Goal: Information Seeking & Learning: Compare options

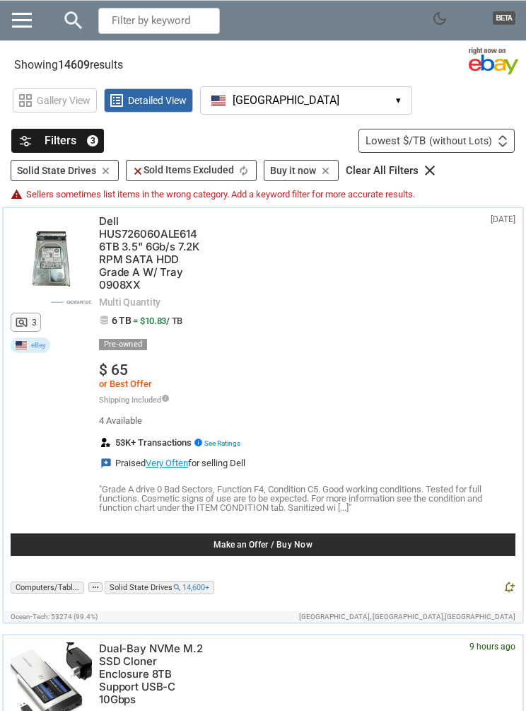
click at [104, 175] on icon "clear" at bounding box center [105, 170] width 13 height 11
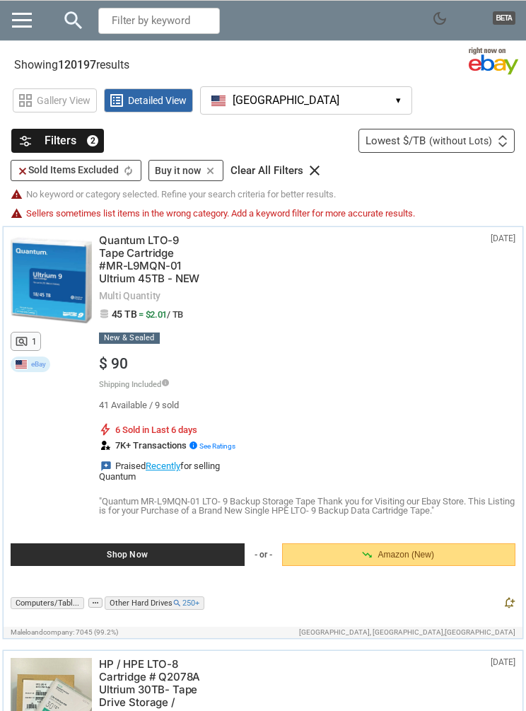
click at [101, 146] on div "Filters 2" at bounding box center [57, 141] width 93 height 24
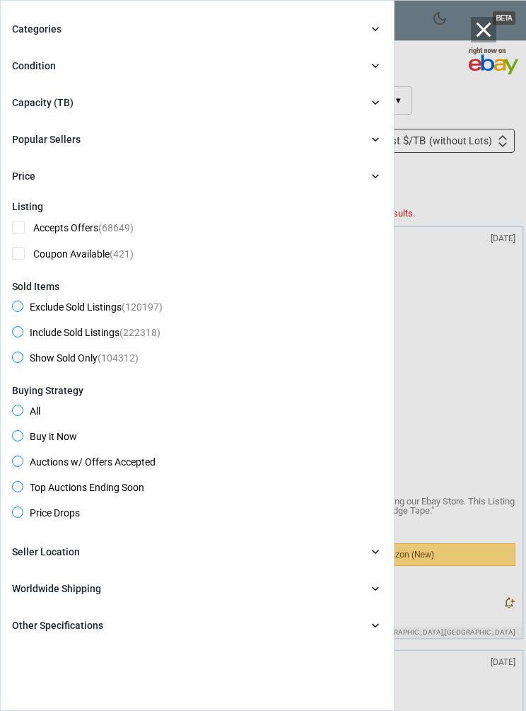
click at [369, 88] on div "Categories chevron_right search close Select All shown | Clear All shown Comput…" at bounding box center [197, 103] width 371 height 164
click at [375, 105] on icon "chevron_right" at bounding box center [375, 102] width 14 height 14
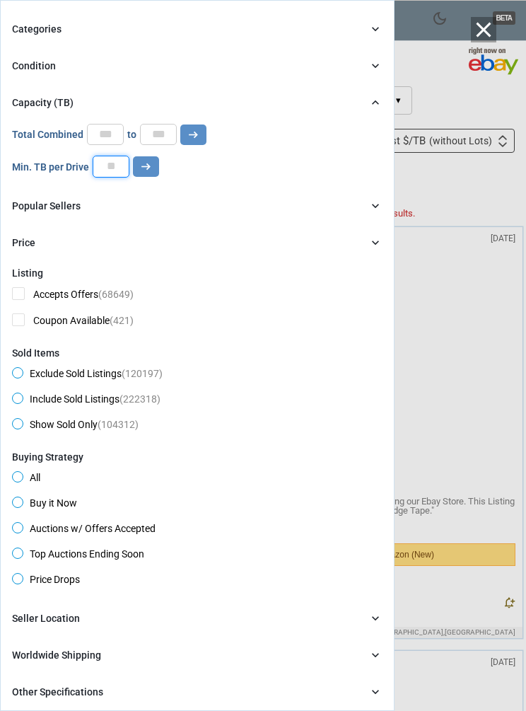
click at [103, 171] on input "number" at bounding box center [111, 166] width 37 height 21
type input "**"
click at [152, 177] on button "arrow_right_alt" at bounding box center [146, 166] width 26 height 21
click at [470, 360] on div at bounding box center [263, 355] width 526 height 711
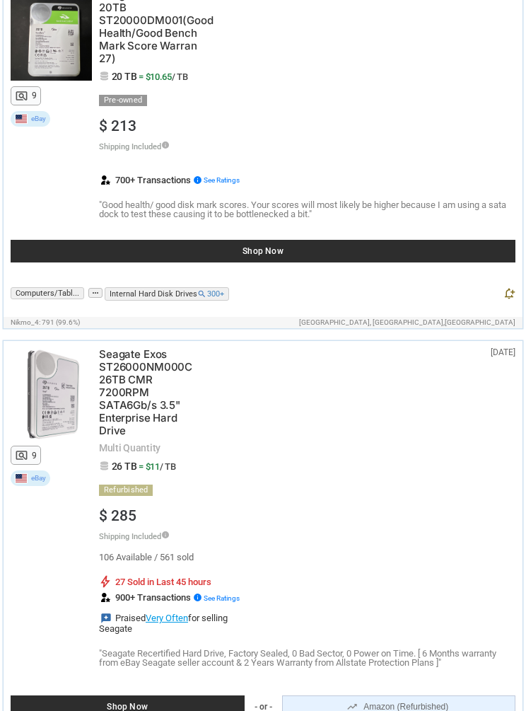
scroll to position [5632, 0]
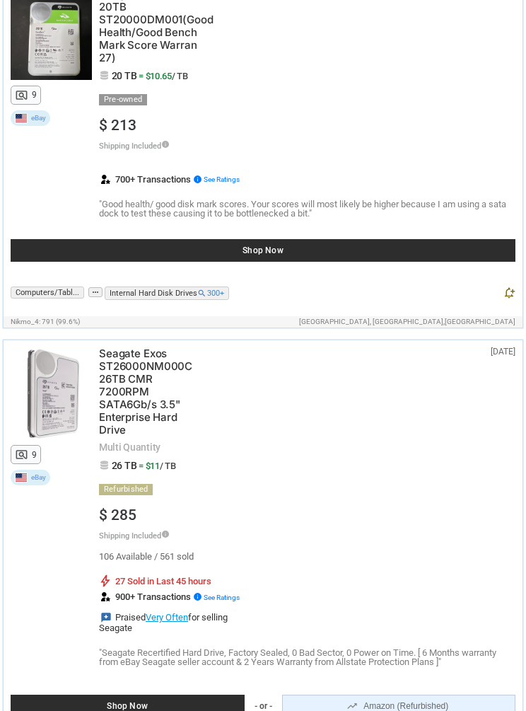
click at [162, 393] on span "Seagate Exos ST26000NM000C 26TB CMR 7200RPM SATA6Gb/s 3.5" Enterprise Hard Drive" at bounding box center [152, 391] width 106 height 89
